Goal: Information Seeking & Learning: Learn about a topic

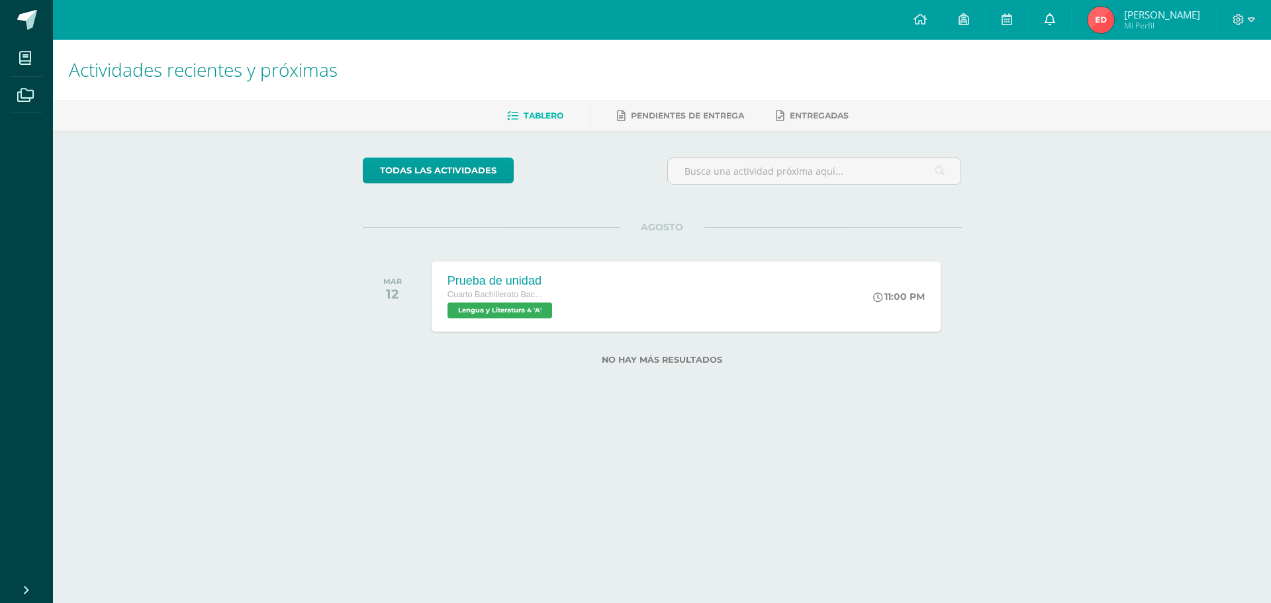
click at [1042, 31] on link at bounding box center [1050, 20] width 42 height 40
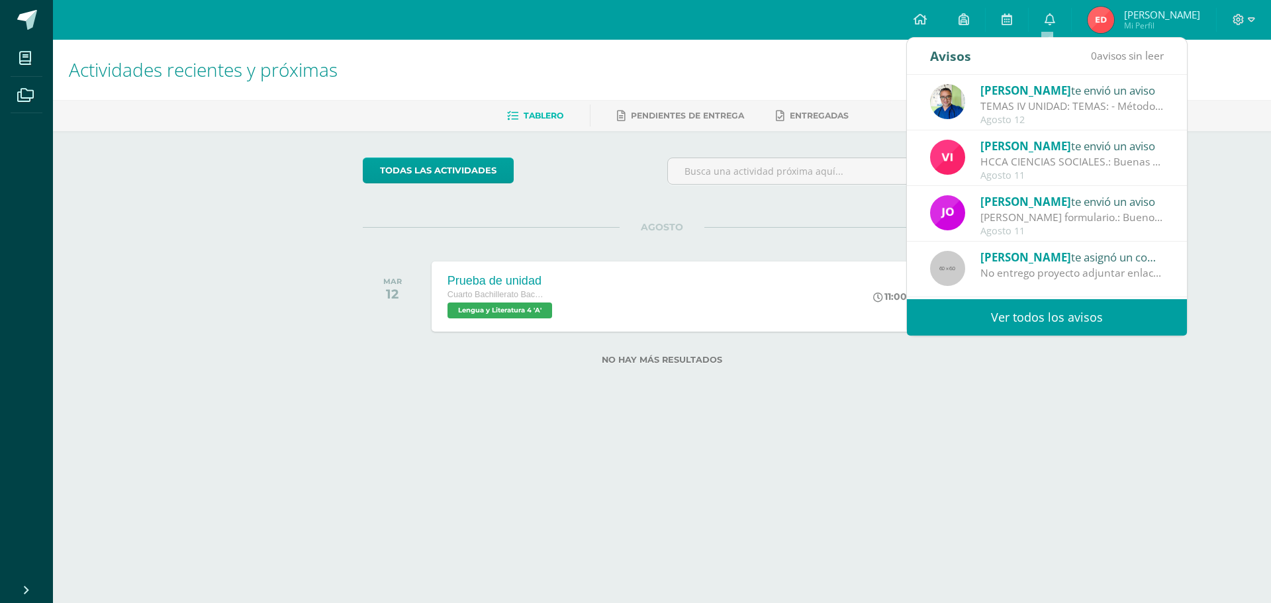
click at [1034, 315] on link "Ver todos los avisos" at bounding box center [1047, 317] width 280 height 36
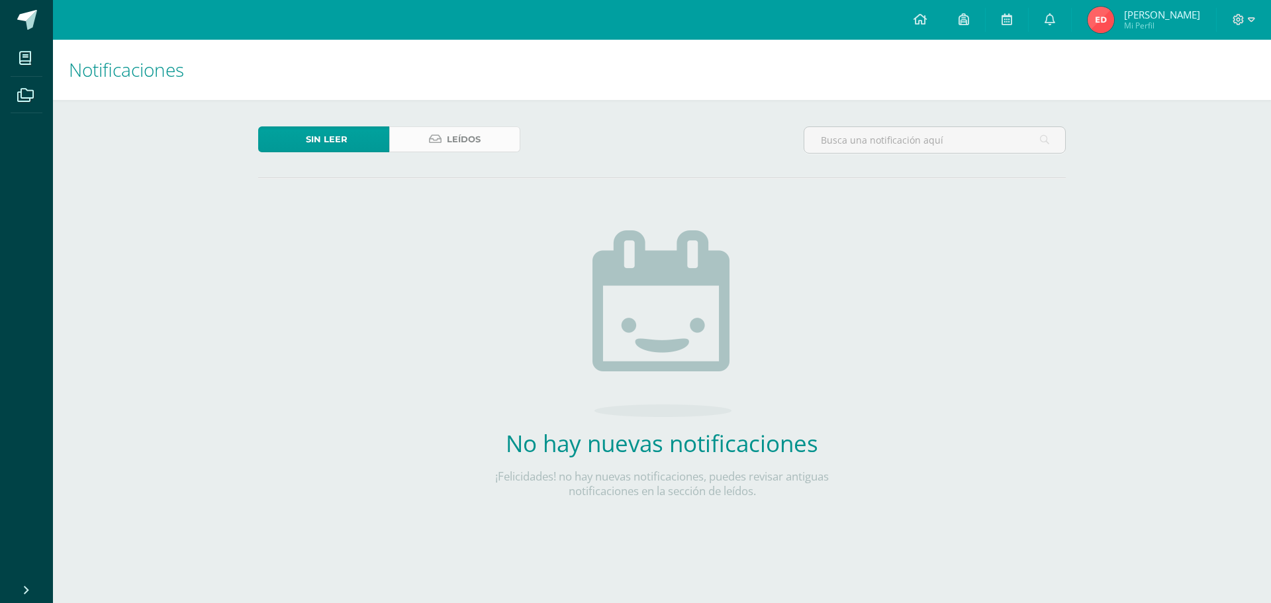
click at [456, 141] on span "Leídos" at bounding box center [464, 139] width 34 height 24
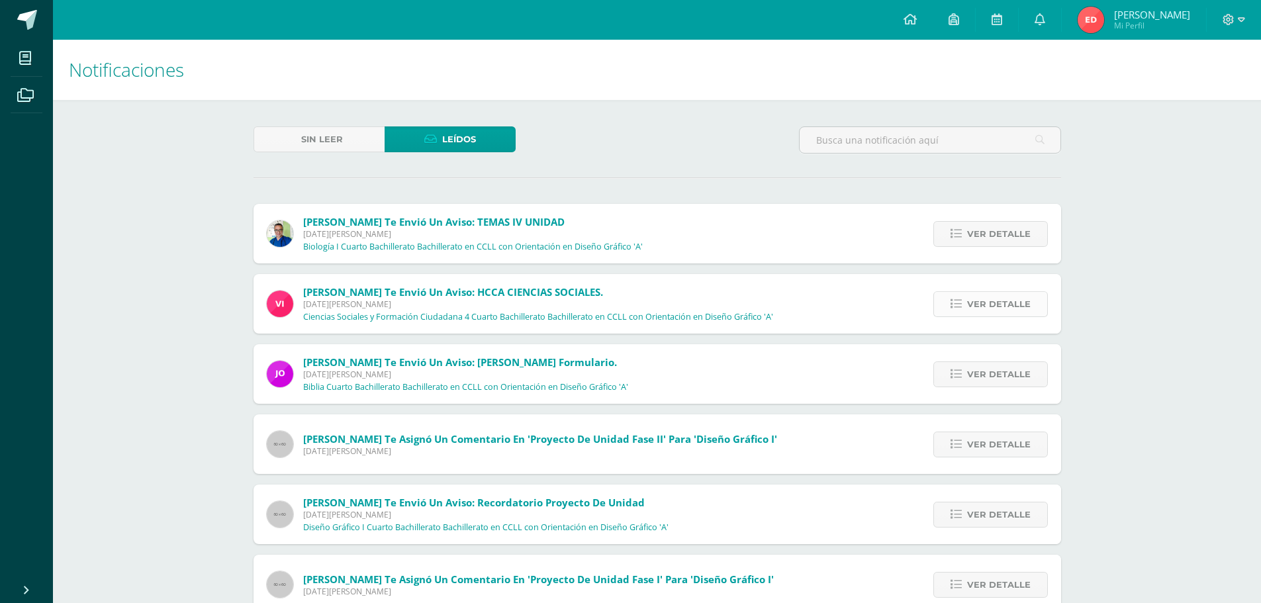
click at [991, 311] on span "Ver detalle" at bounding box center [999, 304] width 64 height 24
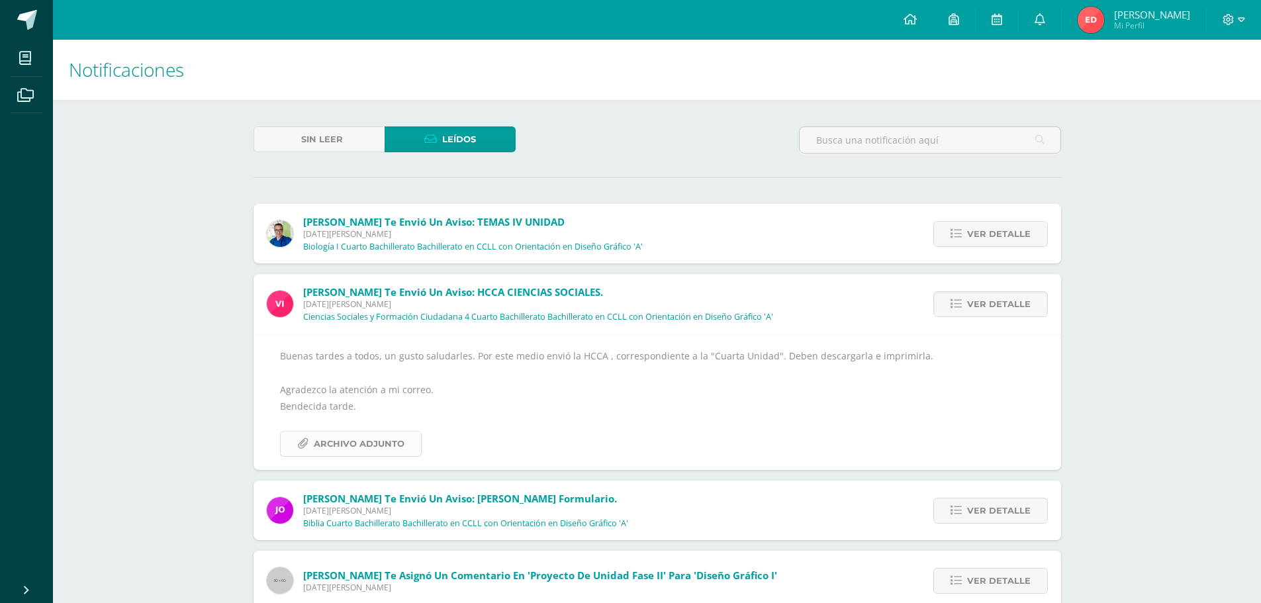
click at [390, 442] on span "Archivo Adjunto" at bounding box center [359, 444] width 91 height 24
click at [973, 240] on span "Ver detalle" at bounding box center [999, 234] width 64 height 24
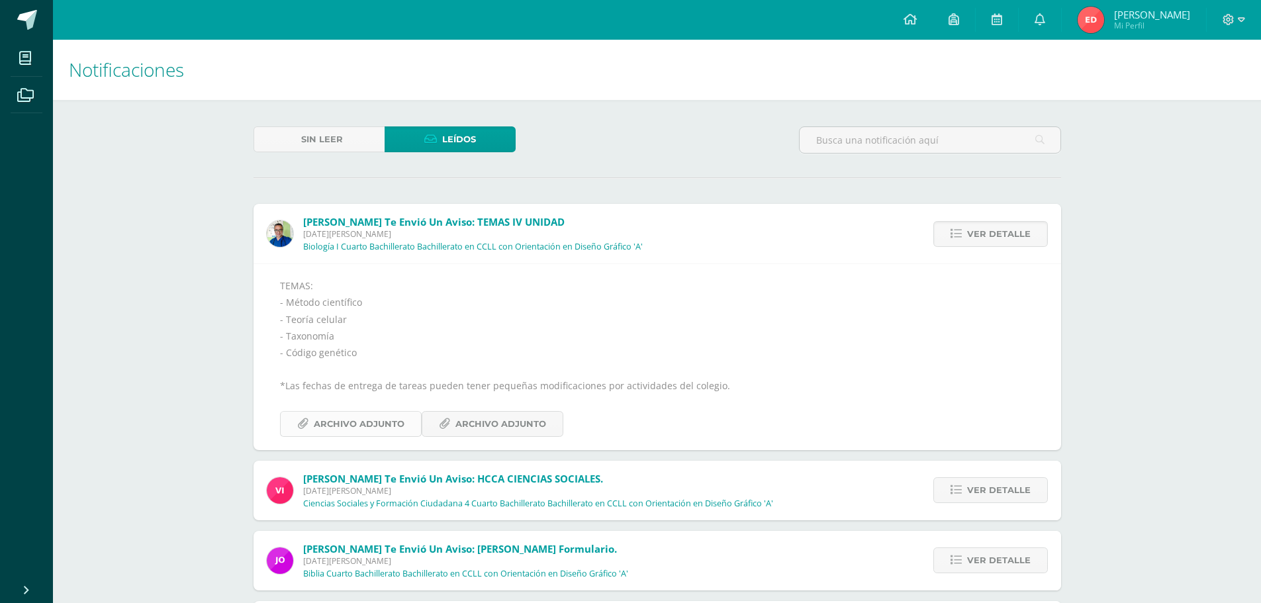
click at [342, 428] on span "Archivo Adjunto" at bounding box center [359, 424] width 91 height 24
click at [519, 438] on div "TEMAS: - Método científico - Teoría celular - Taxonomía - Código genético *Las …" at bounding box center [658, 357] width 808 height 187
click at [518, 426] on span "Archivo Adjunto" at bounding box center [501, 424] width 91 height 24
click at [912, 19] on icon at bounding box center [910, 19] width 13 height 12
